Goal: Transaction & Acquisition: Purchase product/service

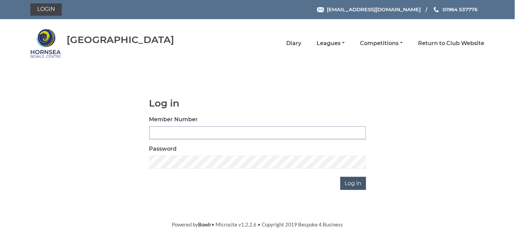
type input "0648"
click at [350, 179] on input "Log in" at bounding box center [354, 183] width 26 height 13
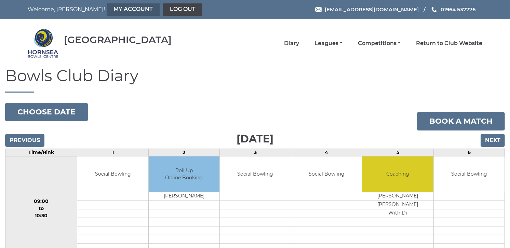
click at [107, 8] on link "My Account" at bounding box center [133, 9] width 53 height 12
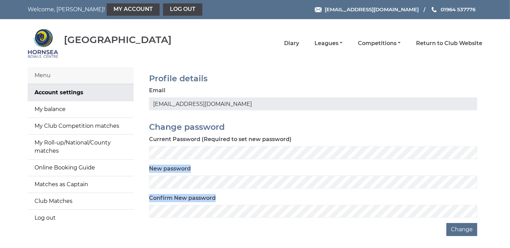
drag, startPoint x: 177, startPoint y: 218, endPoint x: 172, endPoint y: 192, distance: 26.5
click at [172, 192] on form "Current Password (Required to set new password) New password Confirm New passwo…" at bounding box center [313, 185] width 328 height 101
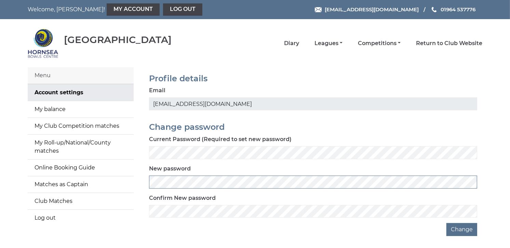
click at [142, 181] on div "Profile details Email crxmaw@gmail.com Change password Current Password (Requir…" at bounding box center [313, 151] width 349 height 169
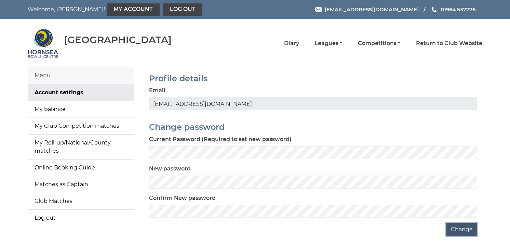
click at [460, 227] on button "Change" at bounding box center [461, 229] width 31 height 13
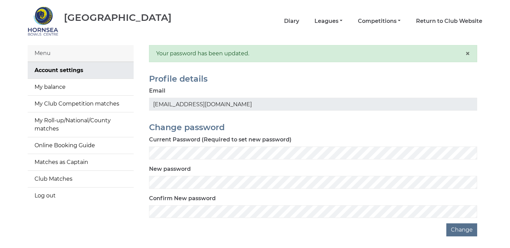
scroll to position [49, 0]
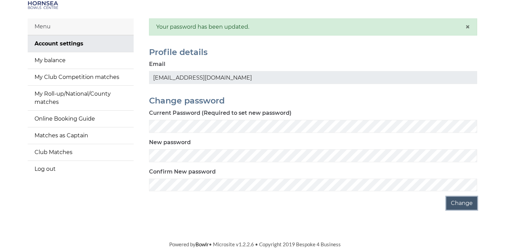
click at [465, 204] on button "Change" at bounding box center [461, 203] width 31 height 13
click at [459, 202] on button "Change" at bounding box center [461, 203] width 31 height 13
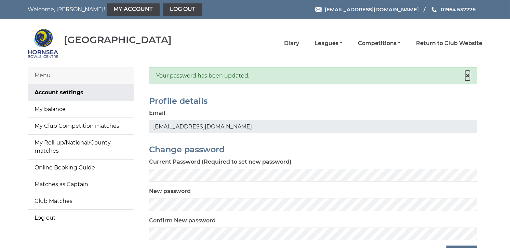
click at [468, 77] on span "×" at bounding box center [467, 76] width 5 height 10
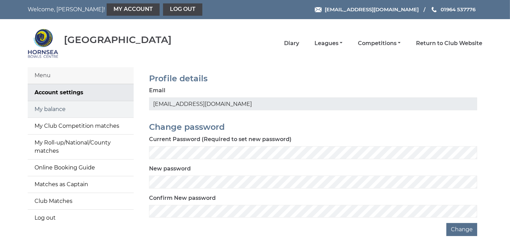
click at [59, 111] on link "My balance" at bounding box center [81, 109] width 106 height 16
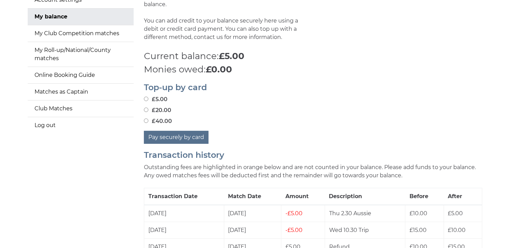
scroll to position [100, 0]
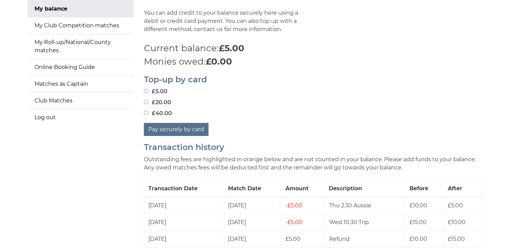
click at [146, 101] on input "£20.00" at bounding box center [146, 102] width 4 height 4
radio input "true"
click at [169, 130] on button "Pay securely by card" at bounding box center [176, 129] width 65 height 13
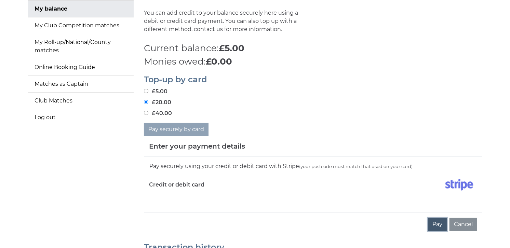
click at [435, 219] on button "Pay" at bounding box center [437, 224] width 19 height 13
